Goal: Find specific page/section: Find specific page/section

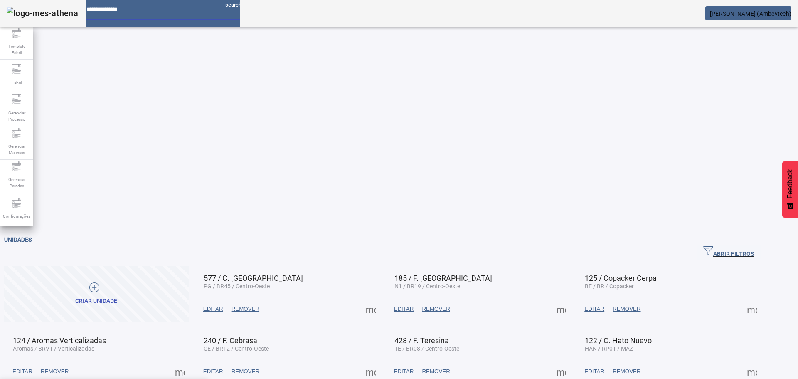
click at [138, 13] on input at bounding box center [152, 6] width 132 height 13
type input "****"
click at [138, 235] on div "Unidades" at bounding box center [382, 240] width 757 height 10
click at [741, 246] on span "ABRIR FILTROS" at bounding box center [729, 252] width 51 height 12
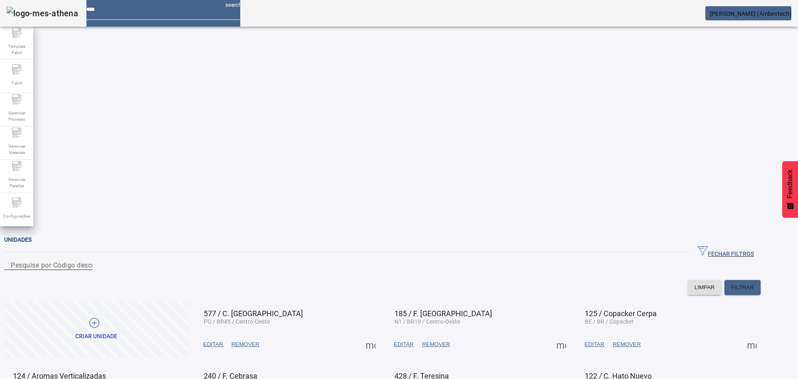
click at [91, 261] on mat-label "Pesquise por Código descrição ou sigla" at bounding box center [72, 265] width 123 height 8
click at [86, 260] on input "Pesquise por Código descrição ou sigla" at bounding box center [48, 265] width 75 height 10
type input "*****"
click at [754, 283] on span "FILTRAR" at bounding box center [742, 287] width 23 height 8
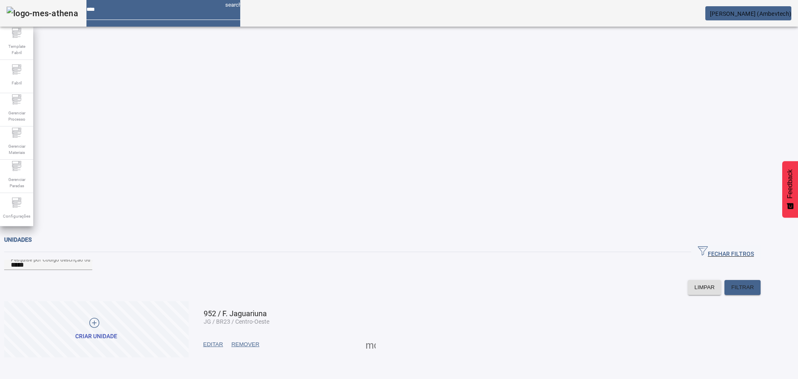
click at [381, 334] on span at bounding box center [371, 344] width 20 height 20
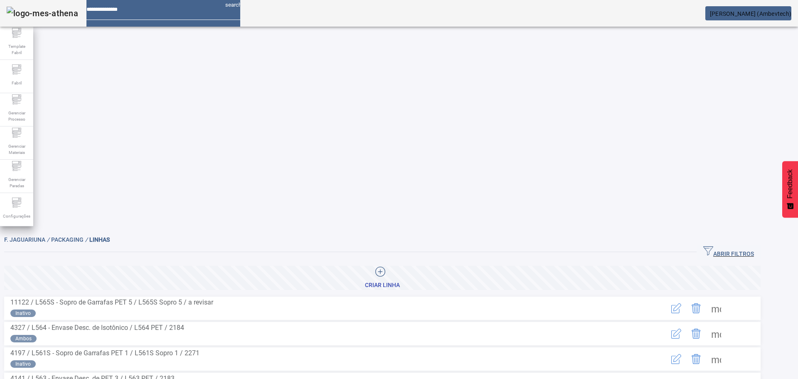
click at [746, 246] on span "ABRIR FILTROS" at bounding box center [729, 252] width 51 height 12
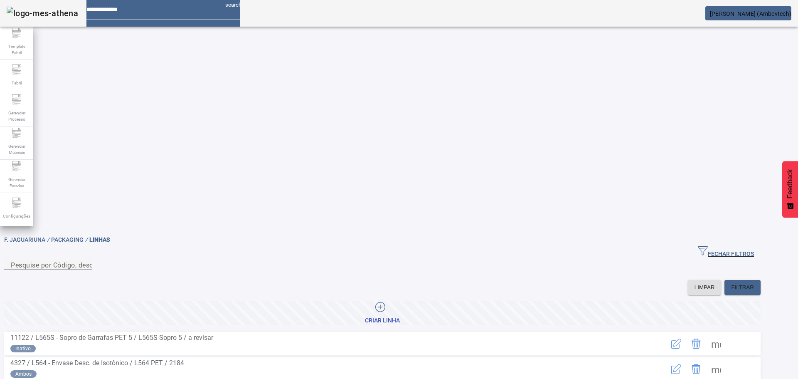
click at [154, 261] on mat-label "Pesquise por Código, descrição, descrição abreviada ou descrição SAP" at bounding box center [121, 265] width 221 height 8
click at [86, 260] on input "Pesquise por Código, descrição, descrição abreviada ou descrição SAP" at bounding box center [48, 265] width 75 height 10
type input "***"
click at [760, 277] on span at bounding box center [743, 287] width 36 height 20
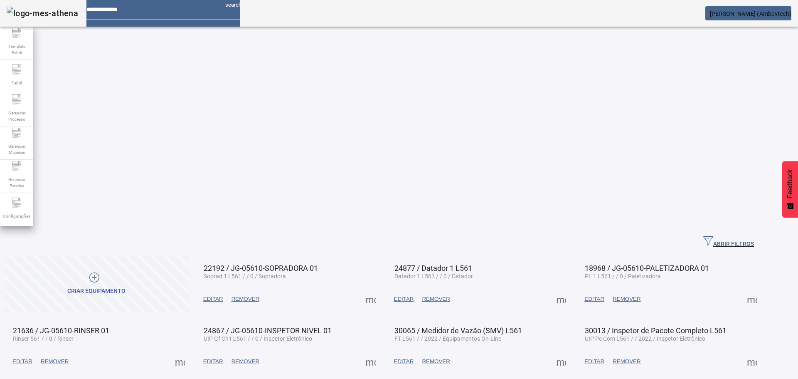
click at [743, 236] on span "ABRIR FILTROS" at bounding box center [729, 242] width 51 height 12
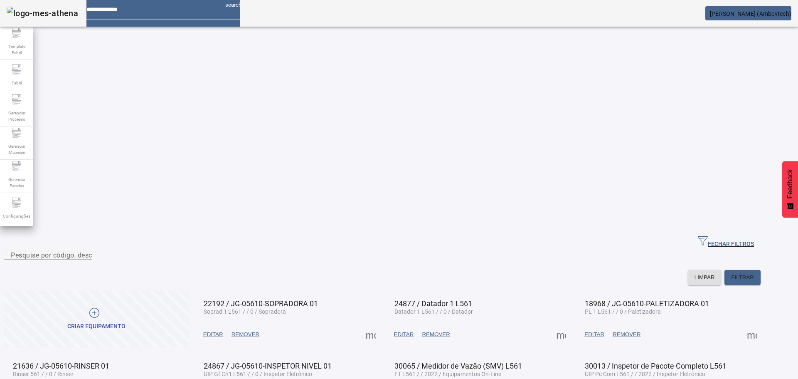
click at [86, 249] on div "Pesquise por código, descrição, descrição abreviada, capacidade ou ano de fabri…" at bounding box center [48, 254] width 75 height 10
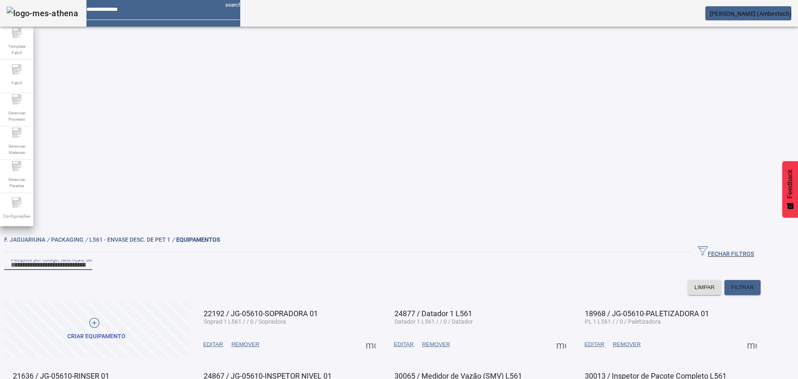
type input "*"
type input "****"
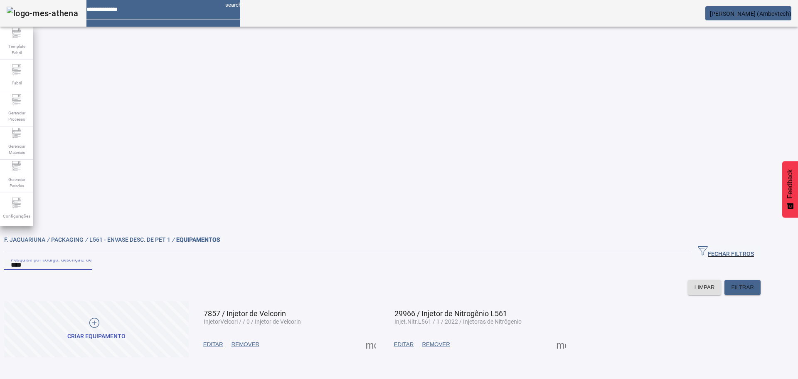
click at [85, 259] on div "Pesquise por código, descrição, descrição abreviada, capacidade ou ano de fabri…" at bounding box center [48, 264] width 75 height 10
click at [83, 260] on input "****" at bounding box center [48, 265] width 75 height 10
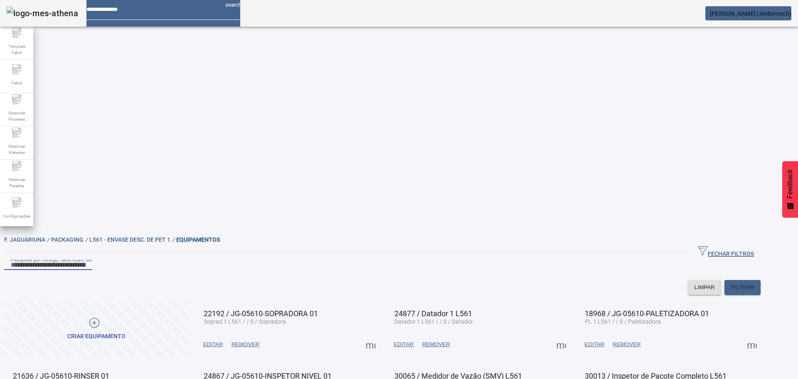
click at [571, 330] on div "F. Jaguariuna / Packaging / L561 - Envase Desc. de PET 1 / EQUIPAMENTOS FECHAR …" at bounding box center [382, 381] width 757 height 292
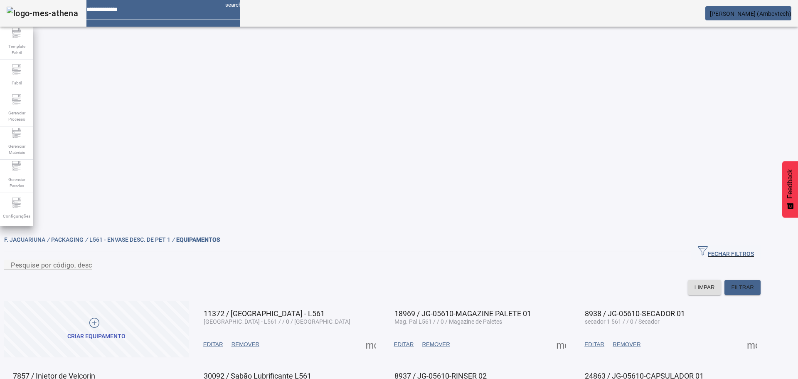
click at [159, 236] on span "L561 - Envase Desc. de PET 1 /" at bounding box center [132, 239] width 87 height 7
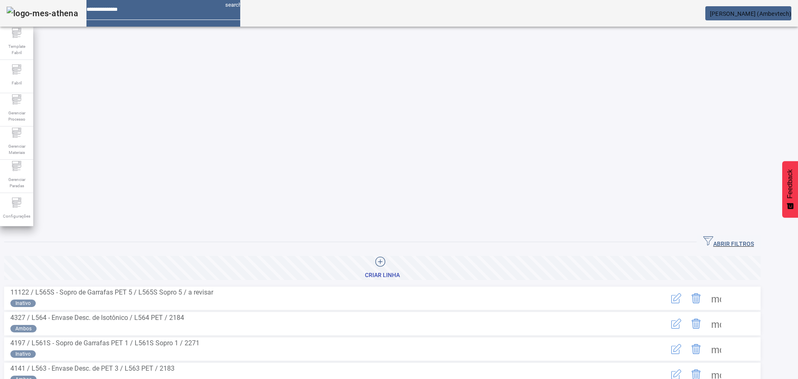
click at [737, 236] on span "ABRIR FILTROS" at bounding box center [729, 242] width 51 height 12
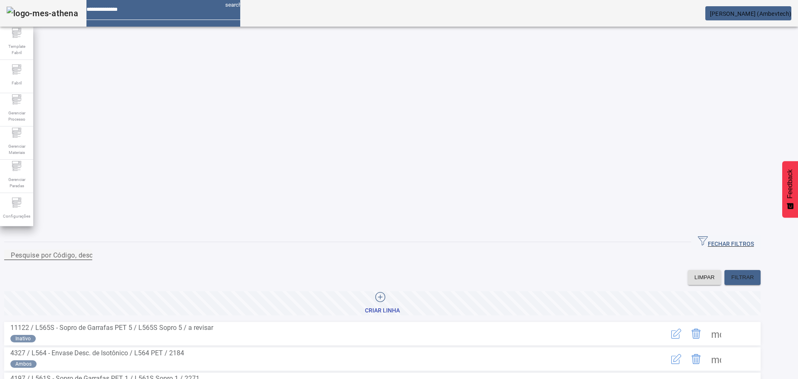
click at [161, 251] on mat-label "Pesquise por Código, descrição, descrição abreviada ou descrição SAP" at bounding box center [121, 255] width 221 height 8
click at [86, 250] on input "Pesquise por Código, descrição, descrição abreviada ou descrição SAP" at bounding box center [48, 255] width 75 height 10
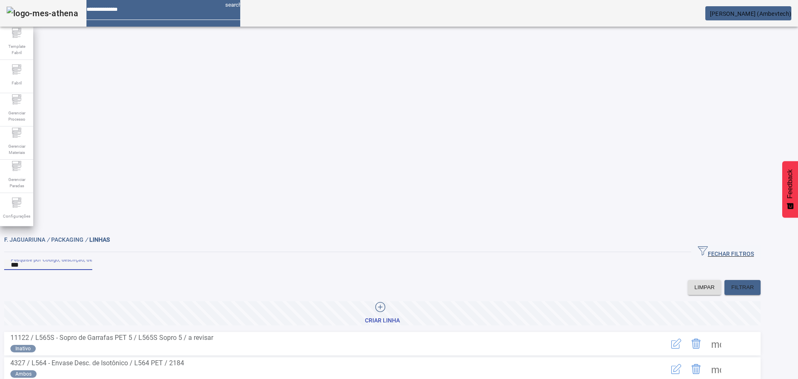
type input "***"
click at [726, 359] on span at bounding box center [716, 369] width 20 height 20
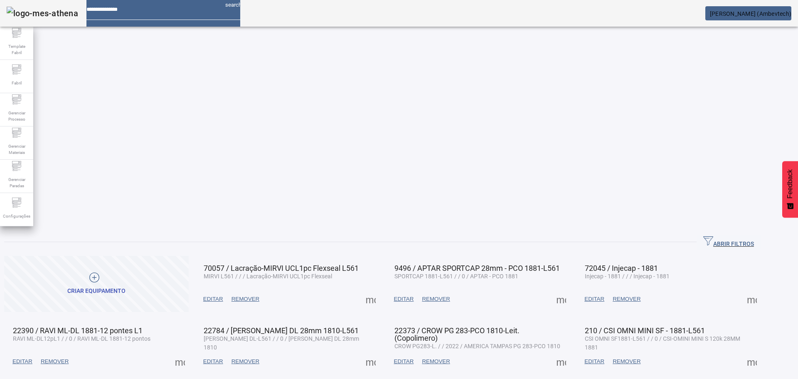
click at [377, 256] on mat-grid-list "CRIAR EQUIPAMENTO 70057 / Lacração-MIRVI UCL1pc Flexseal L561 MIRVI L561 / / / …" at bounding box center [382, 346] width 757 height 181
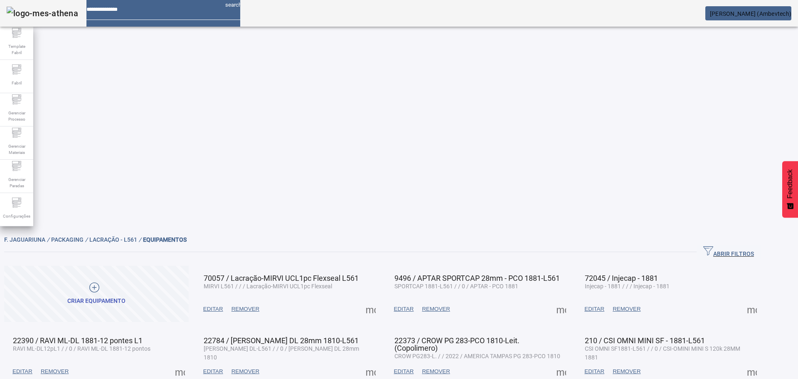
click at [482, 266] on mat-grid-list "CRIAR EQUIPAMENTO 70057 / Lacração-MIRVI UCL1pc Flexseal L561 MIRVI L561 / / / …" at bounding box center [382, 356] width 757 height 181
click at [478, 266] on mat-grid-list "CRIAR EQUIPAMENTO 70057 / Lacração-MIRVI UCL1pc Flexseal L561 MIRVI L561 / / / …" at bounding box center [382, 356] width 757 height 181
click at [359, 274] on span "72045 / Injecap - 1881" at bounding box center [281, 278] width 155 height 9
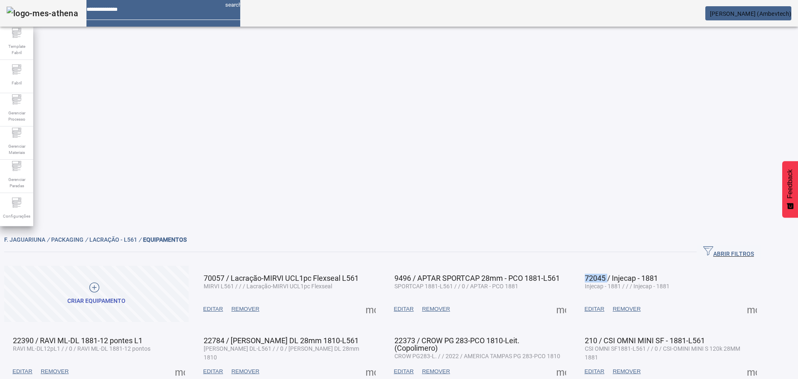
click at [359, 274] on span "72045 / Injecap - 1881" at bounding box center [281, 278] width 155 height 9
drag, startPoint x: 618, startPoint y: 80, endPoint x: 641, endPoint y: 75, distance: 23.7
click at [359, 274] on span "72045 / Injecap - 1881" at bounding box center [281, 278] width 155 height 9
